Goal: Find specific page/section: Find specific page/section

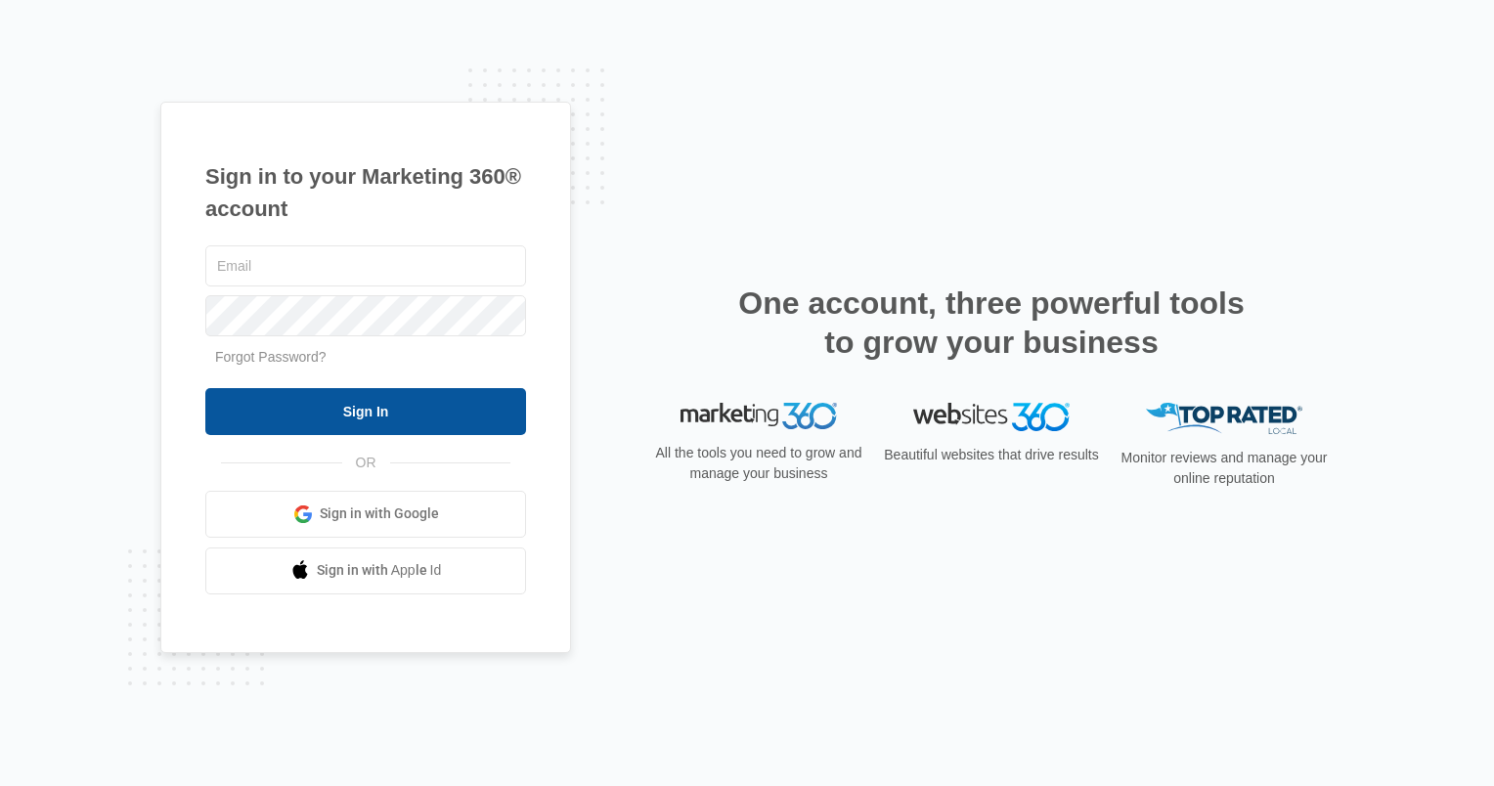
type input "[PERSON_NAME][EMAIL_ADDRESS][DOMAIN_NAME]"
click at [319, 404] on input "Sign In" at bounding box center [365, 411] width 321 height 47
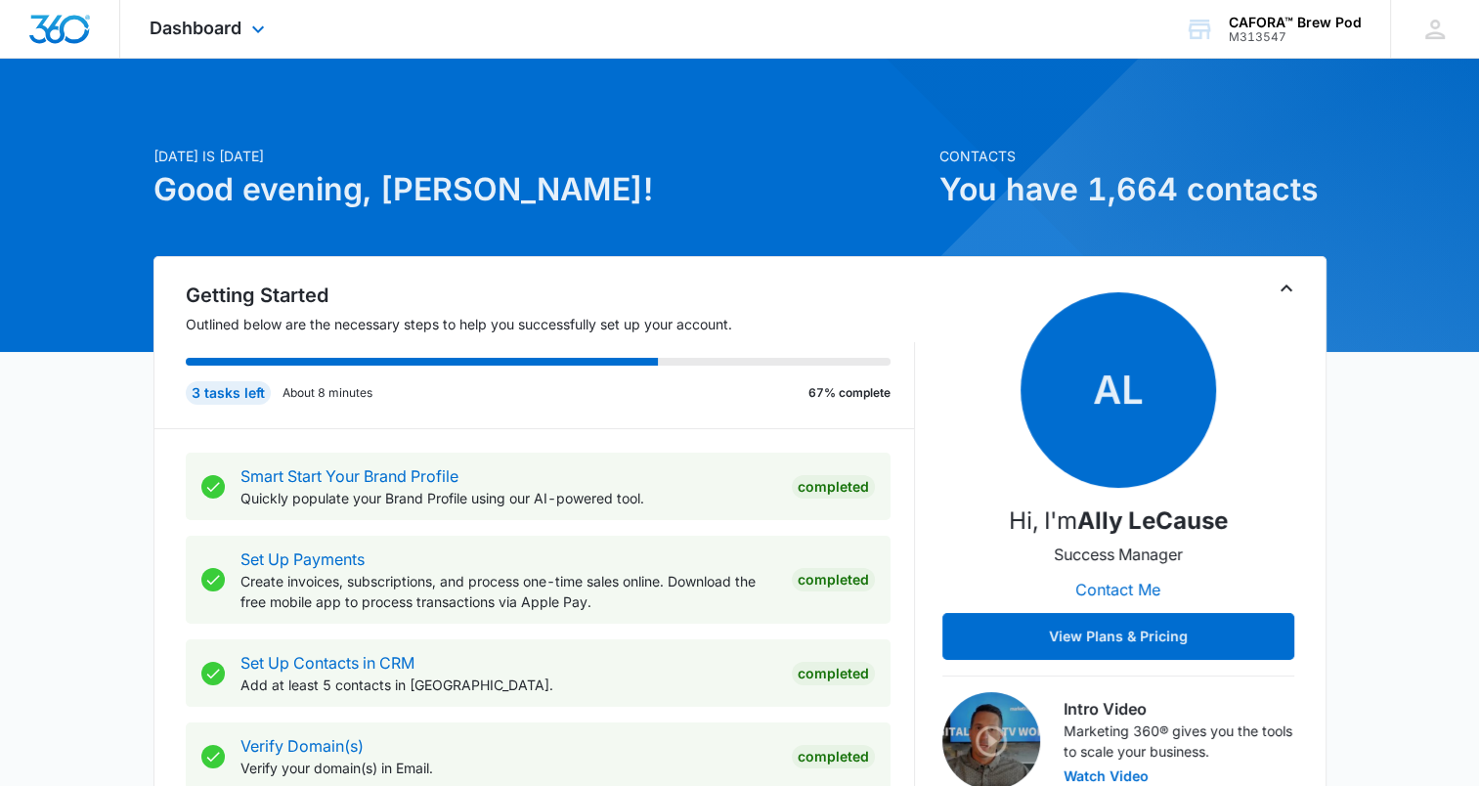
click at [154, 41] on div "Dashboard Apps Reputation Websites Forms CRM Email Social Shop Payments POS Con…" at bounding box center [209, 29] width 179 height 58
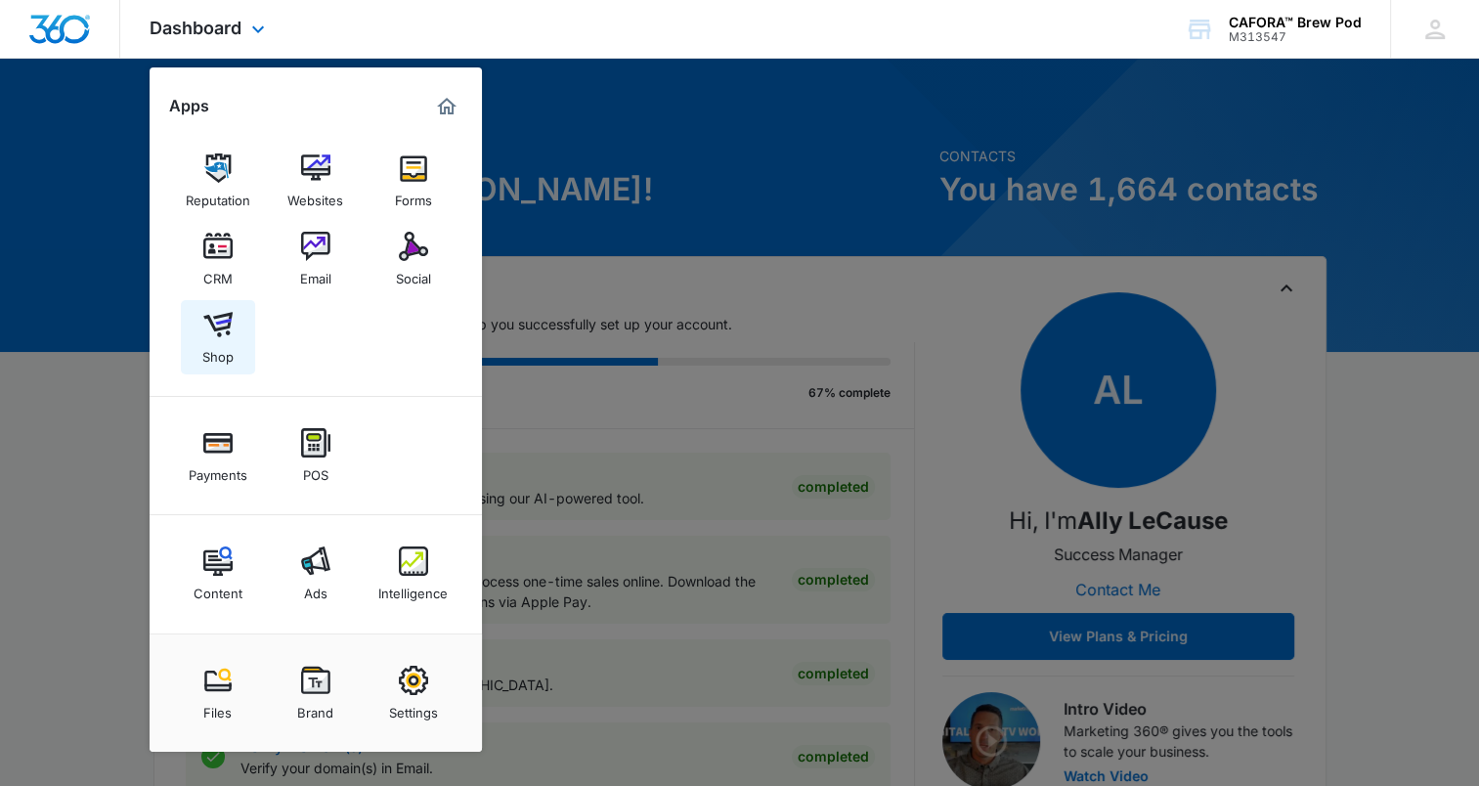
click at [214, 350] on div "Shop" at bounding box center [217, 351] width 31 height 25
